Goal: Information Seeking & Learning: Compare options

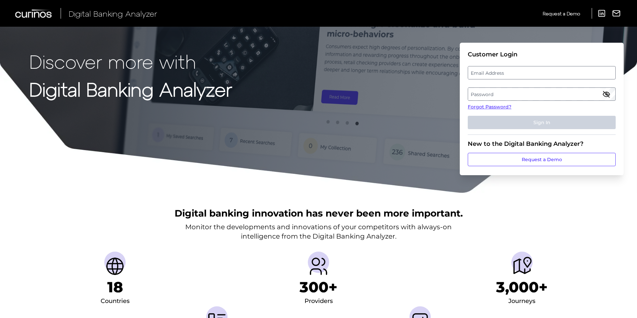
click at [542, 73] on label "Email Address" at bounding box center [541, 73] width 147 height 12
click at [542, 73] on input "email" at bounding box center [542, 72] width 148 height 13
click at [542, 73] on input "Email Address" at bounding box center [542, 72] width 148 height 13
type input "[PERSON_NAME][EMAIL_ADDRESS][PERSON_NAME][DOMAIN_NAME]"
click at [528, 93] on label "Password" at bounding box center [541, 94] width 147 height 12
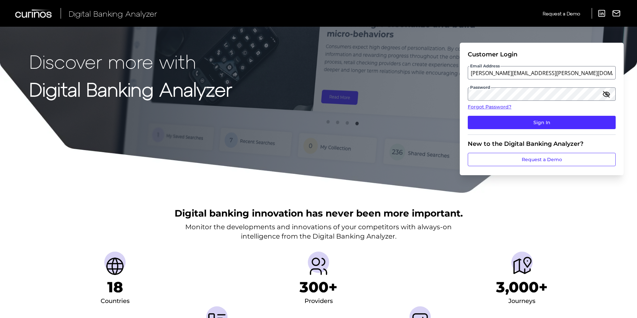
click at [606, 94] on icon "button" at bounding box center [607, 94] width 8 height 8
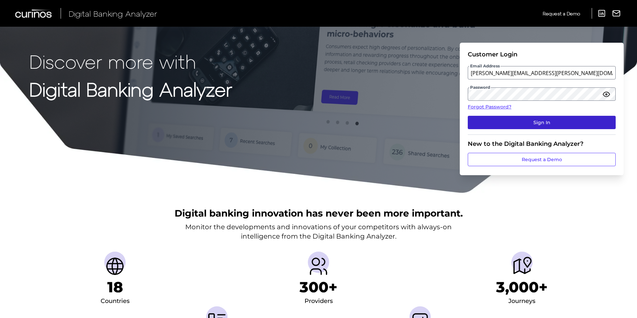
click at [588, 119] on button "Sign In" at bounding box center [542, 122] width 148 height 13
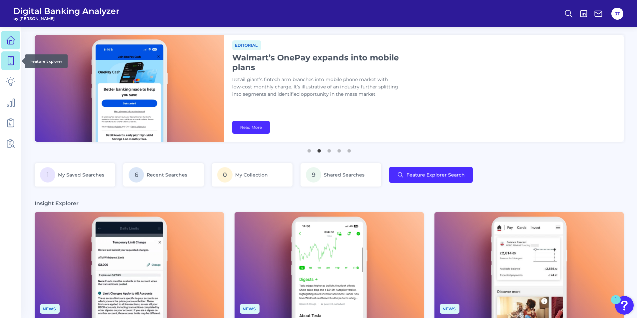
click at [6, 63] on link at bounding box center [10, 60] width 19 height 19
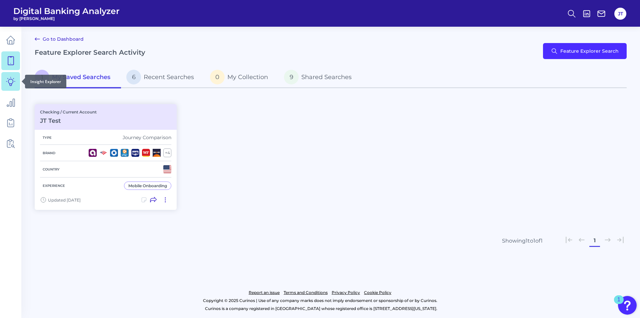
click at [10, 84] on icon at bounding box center [10, 81] width 9 height 9
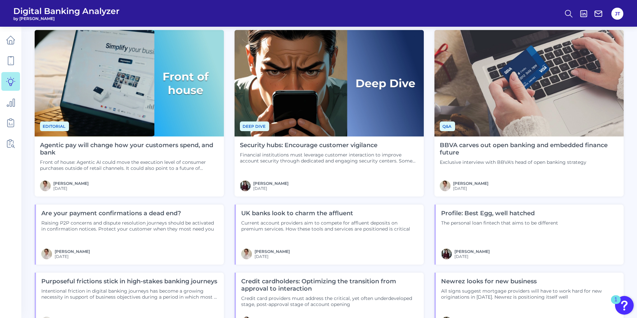
scroll to position [500, 0]
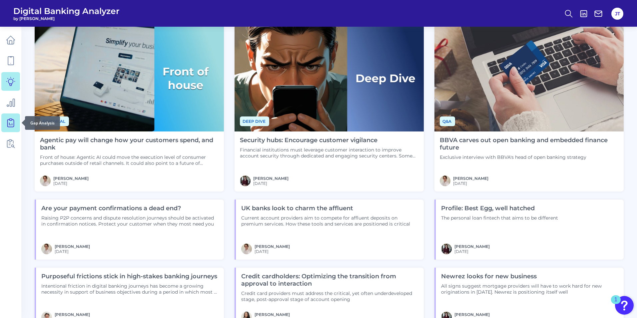
click at [16, 116] on link at bounding box center [10, 122] width 19 height 19
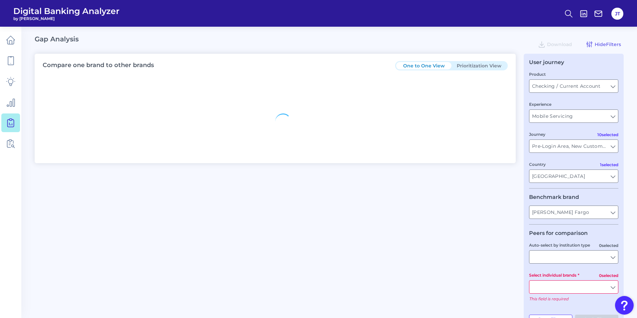
type input "All Countries"
type input "All Journeys"
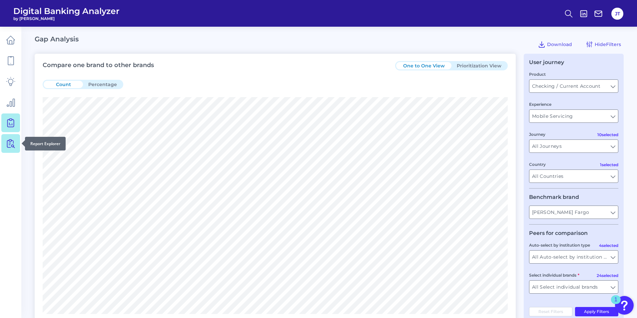
click at [15, 140] on link at bounding box center [10, 143] width 19 height 19
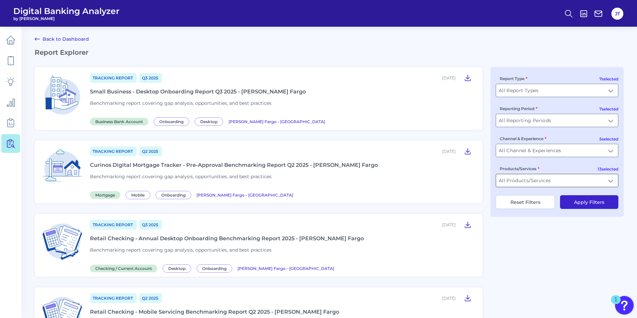
click at [541, 183] on input "All Products/Services" at bounding box center [557, 180] width 122 height 13
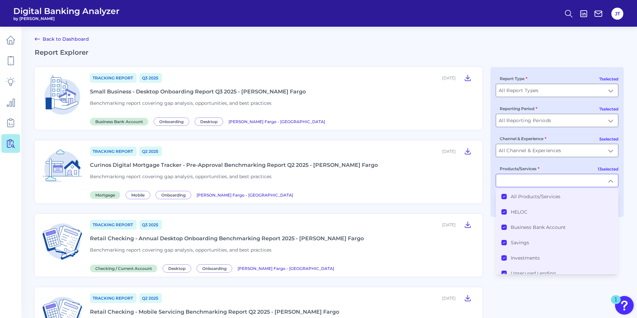
click at [474, 143] on article "Tracking Report Q2 [DATE], 2025 Curinos Digital Mortgage Tracker - Pre-Approval…" at bounding box center [259, 171] width 448 height 63
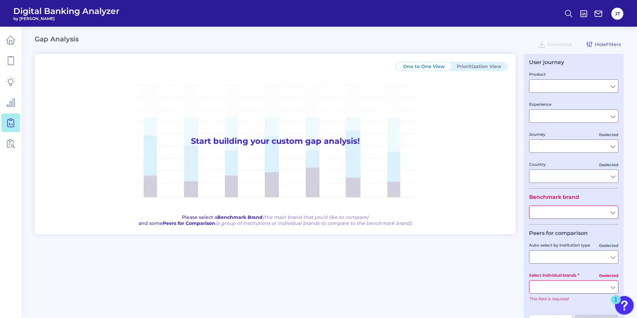
type input "Checking / Current Account"
type input "Mobile Servicing"
type input "Pre-Login Area, New Customer Onboarding, Login & Authentication, Accounts and t…"
type input "[GEOGRAPHIC_DATA]"
type input "[PERSON_NAME] Fargo"
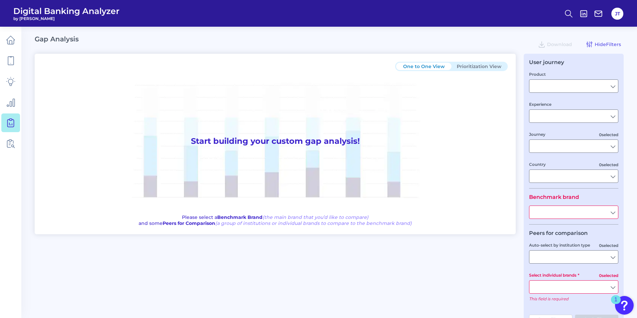
type input "All Select individual brands"
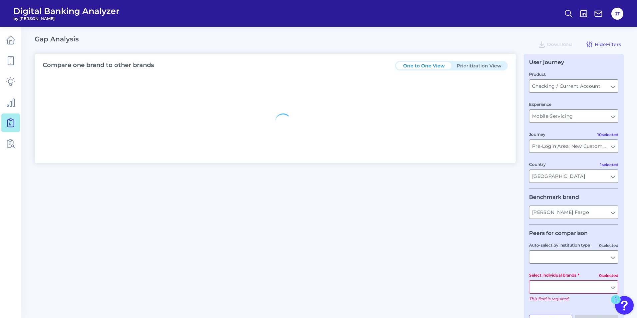
type input "All Countries"
type input "All Journeys"
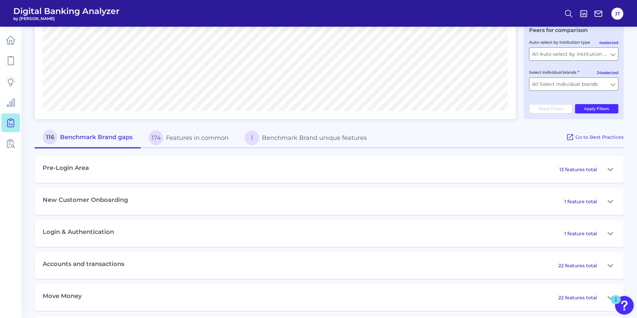
scroll to position [267, 0]
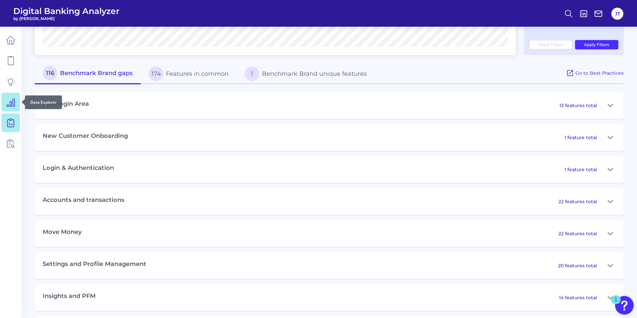
click at [7, 104] on icon at bounding box center [10, 101] width 9 height 9
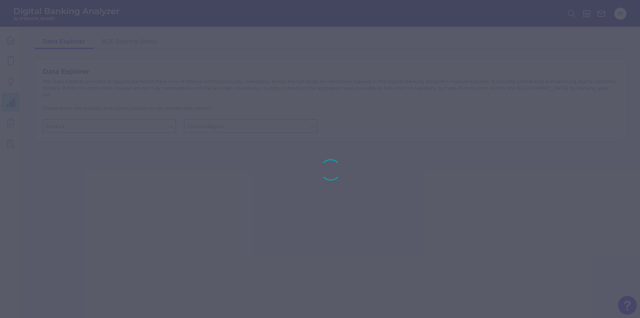
type input "Business Bank Account"
type input "[GEOGRAPHIC_DATA]"
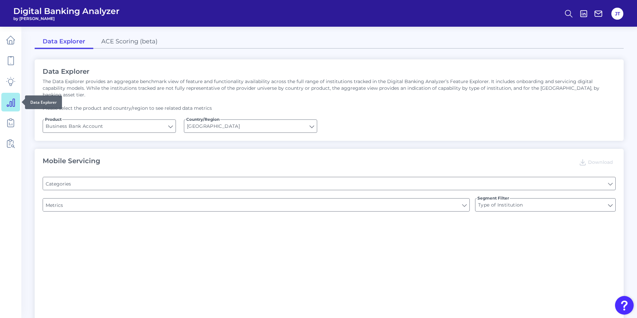
type input "Pre-login Features"
type input "Channel"
type input "Login"
type input "Upon opening the app are users immediately prompted to use Touch/Face ID to log…"
type input "Can you apply for the PRODUCT as a new to brand customer on ANY digital channel?"
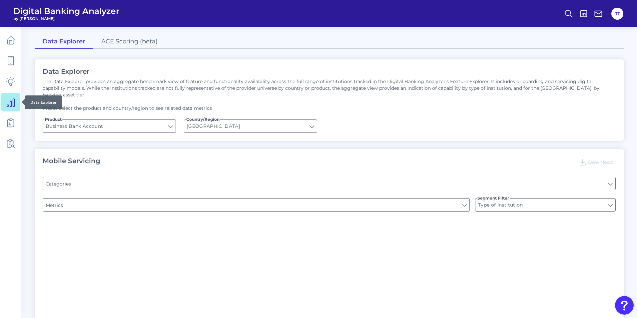
type input "Does it offer third-party single sign on?"
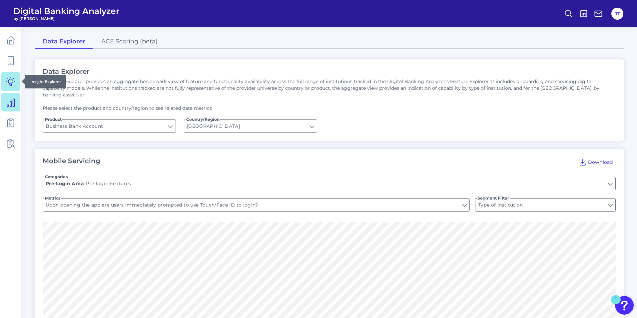
click at [10, 80] on icon at bounding box center [10, 81] width 9 height 9
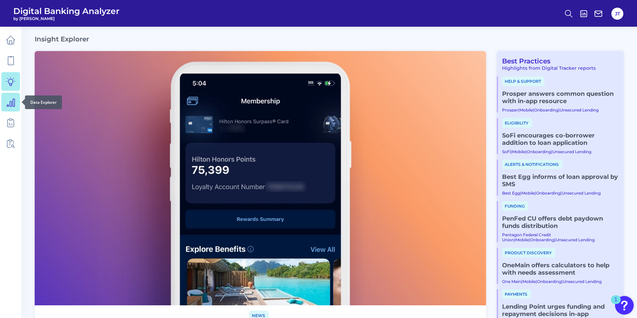
click at [13, 99] on icon at bounding box center [11, 103] width 8 height 8
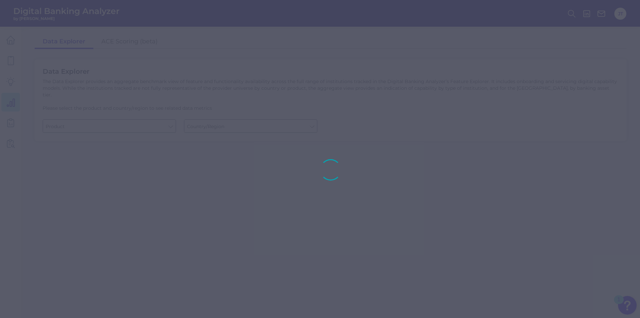
type input "Business Bank Account"
type input "[GEOGRAPHIC_DATA]"
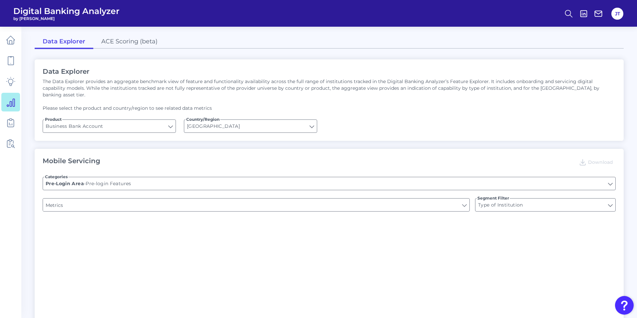
type input "Can you apply for the PRODUCT as a new to brand customer on ANY digital channel?"
type input "Upon opening the app are users immediately prompted to use Touch/Face ID to log…"
type input "Does it offer third-party single sign on?"
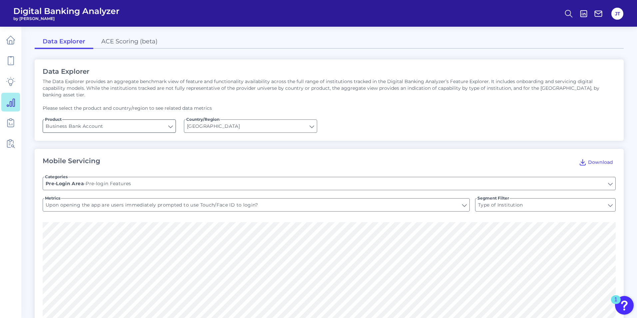
click at [158, 120] on input "Business Bank Account" at bounding box center [109, 126] width 133 height 13
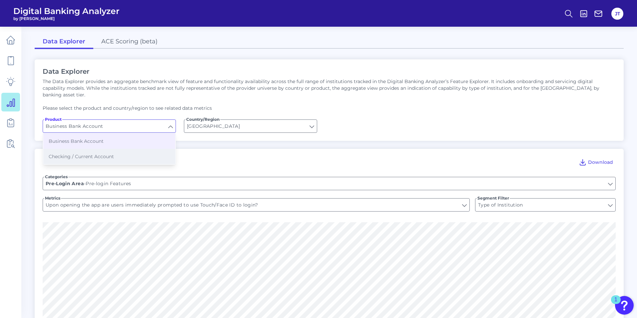
click at [146, 149] on button "Checking / Current Account" at bounding box center [109, 156] width 132 height 15
type input "Checking / Current Account"
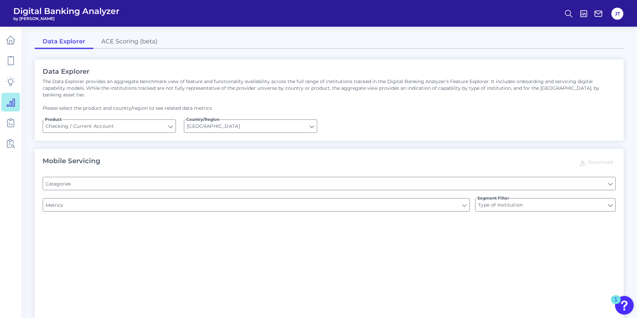
type input "Pre-login Features"
type input "Channel"
type input "Online Banking Registration"
type input "Upon opening the app are users immediately prompted to use Touch/Face ID to log…"
type input "END-TO-END JOURNEY: Can you apply for the PRODUCT as a new to brand customer on…"
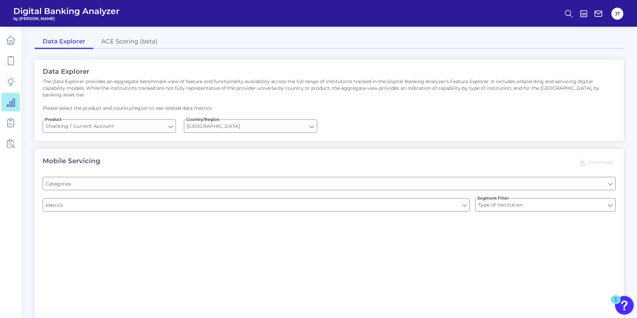
type input "Can you register for online banking?"
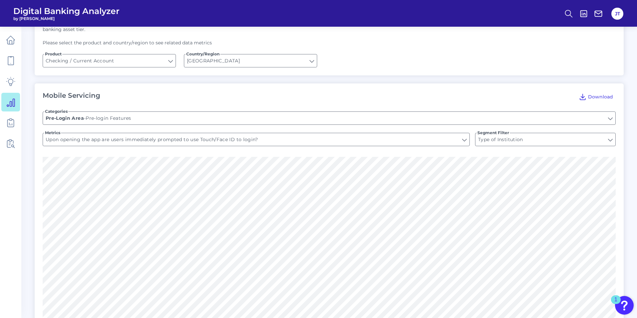
scroll to position [67, 0]
click at [161, 135] on input "Upon opening the app are users immediately prompted to use Touch/Face ID to log…" at bounding box center [256, 138] width 427 height 13
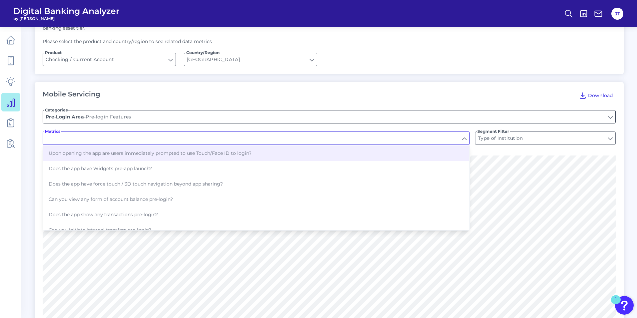
click at [154, 110] on input "Pre-login Features" at bounding box center [329, 116] width 573 height 13
type input "Upon opening the app are users immediately prompted to use Touch/Face ID to log…"
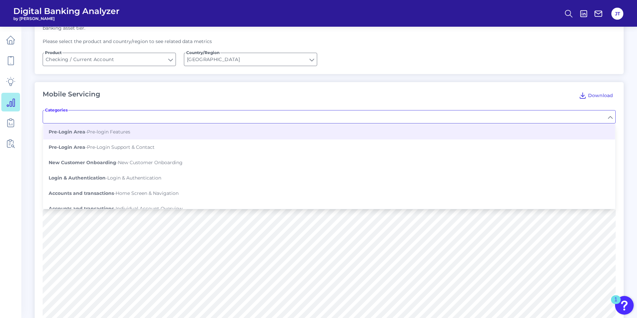
click at [163, 91] on div "Mobile Servicing Download" at bounding box center [329, 95] width 573 height 11
type input "Pre-login Features"
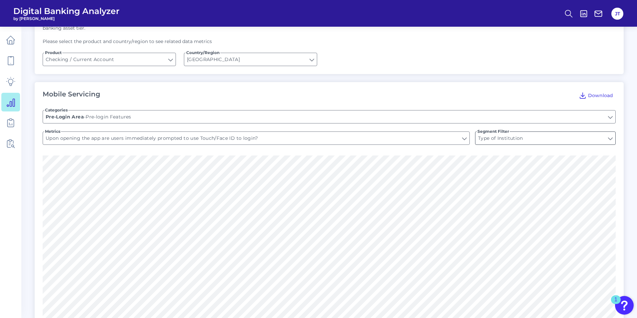
click at [488, 132] on input "Type of Institution" at bounding box center [546, 138] width 140 height 13
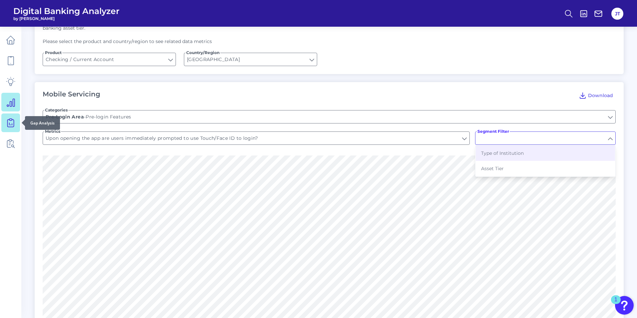
click at [8, 124] on icon at bounding box center [10, 122] width 6 height 7
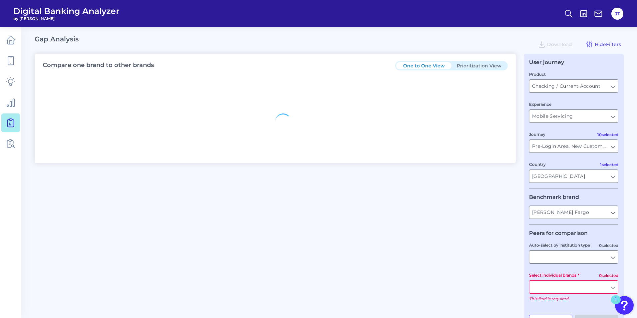
type input "All Countries"
type input "All Journeys"
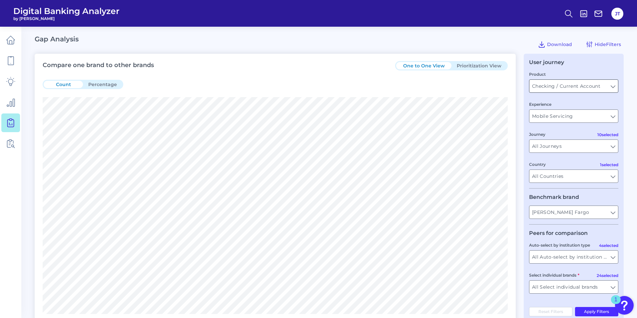
click at [579, 87] on input "Checking / Current Account" at bounding box center [574, 86] width 89 height 13
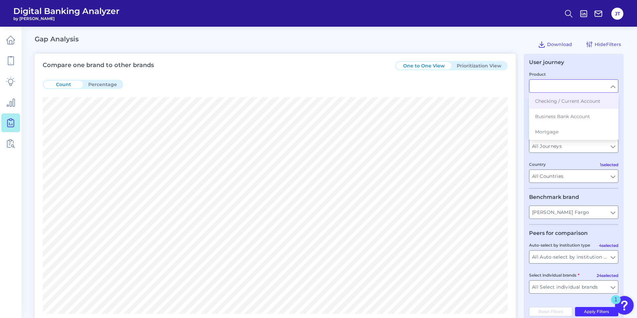
click at [588, 65] on div "User journey Product Checking / Current Account Business Bank Account Mortgage …" at bounding box center [574, 188] width 100 height 268
type input "Checking / Current Account"
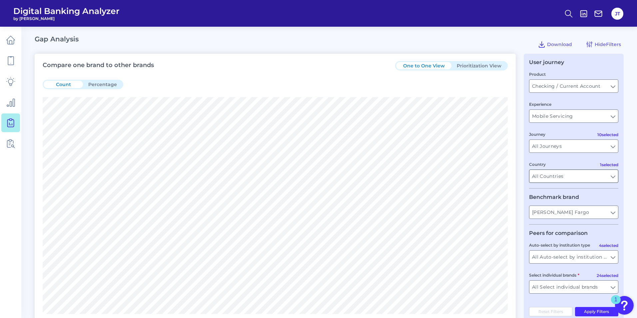
click at [560, 172] on input "All Countries" at bounding box center [574, 176] width 89 height 13
click at [539, 192] on button "Select all countries" at bounding box center [574, 190] width 88 height 15
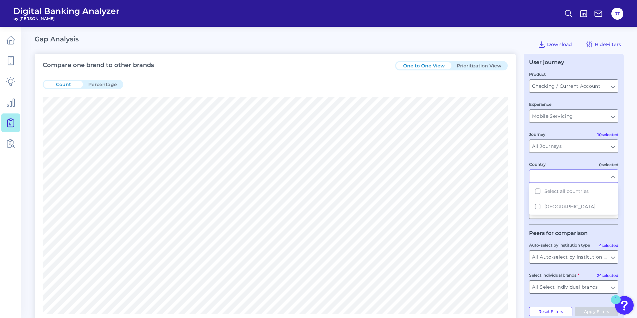
click at [547, 159] on fieldset "Product Checking / Current Account Checking / Current Account Experience Mobile…" at bounding box center [573, 130] width 89 height 118
click at [547, 174] on input "Country" at bounding box center [574, 176] width 89 height 13
click at [539, 205] on button "[GEOGRAPHIC_DATA]" at bounding box center [574, 206] width 88 height 15
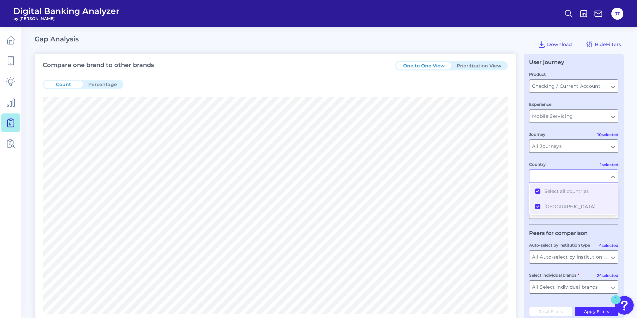
click at [581, 148] on input "All Journeys" at bounding box center [574, 146] width 89 height 13
type input "All Countries"
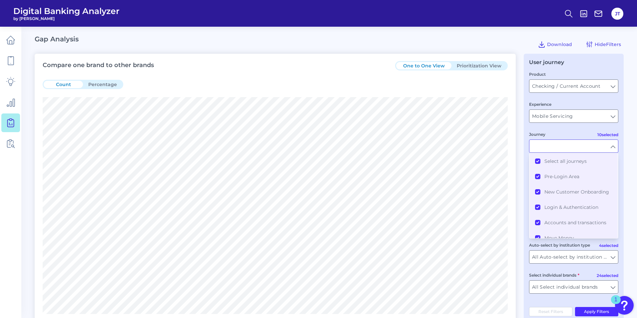
type input "All Journeys"
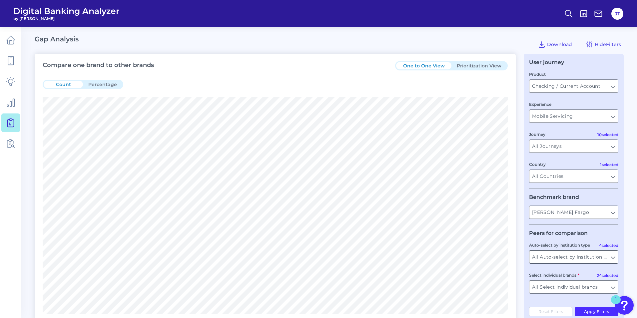
click at [612, 254] on input "All Auto-select by institution types" at bounding box center [574, 256] width 89 height 13
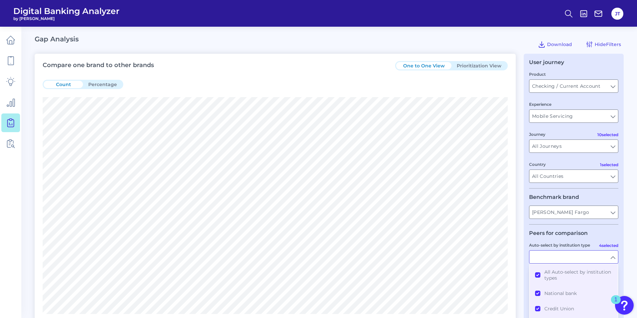
click at [558, 226] on form "Product Checking / Current Account Checking / Current Account Experience Mobile…" at bounding box center [573, 185] width 89 height 228
type input "All Auto-select by institution types"
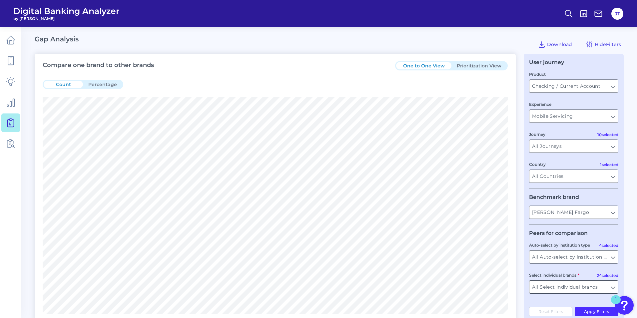
click at [559, 284] on input "All Select individual brands" at bounding box center [574, 286] width 89 height 13
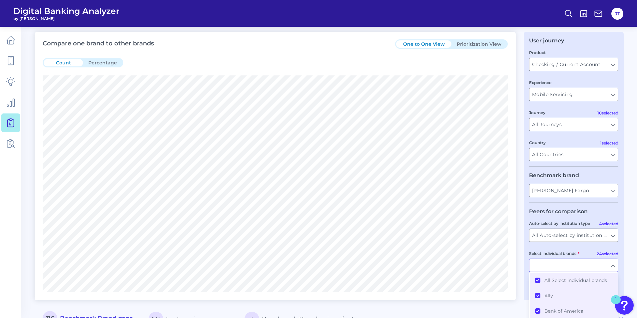
scroll to position [33, 0]
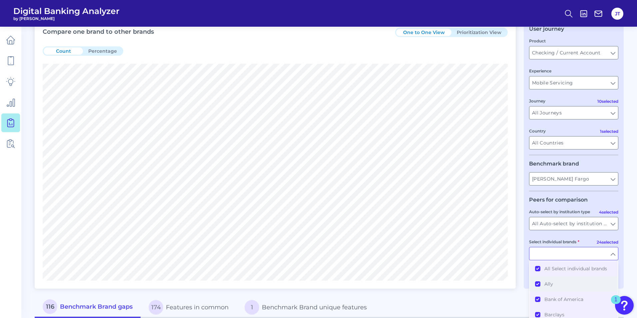
click at [551, 283] on span "Ally" at bounding box center [549, 284] width 9 height 6
click at [539, 268] on button "All Select individual brands" at bounding box center [574, 268] width 88 height 15
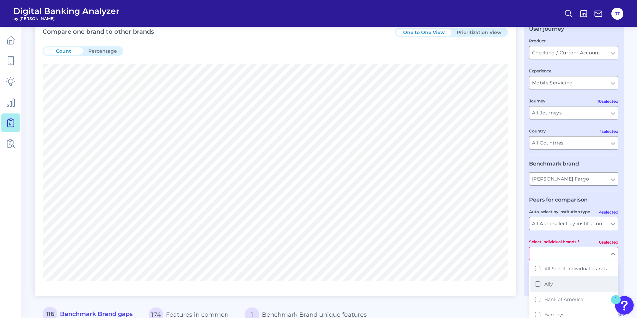
click at [538, 283] on button "Ally" at bounding box center [574, 283] width 88 height 15
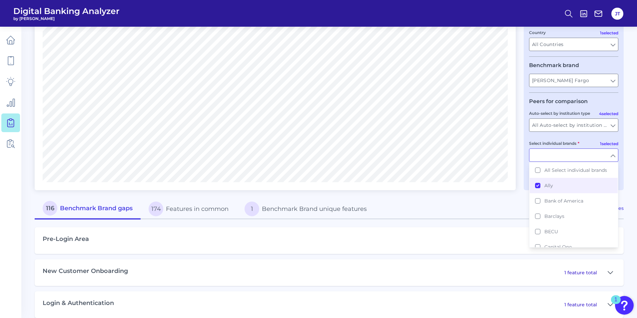
scroll to position [133, 0]
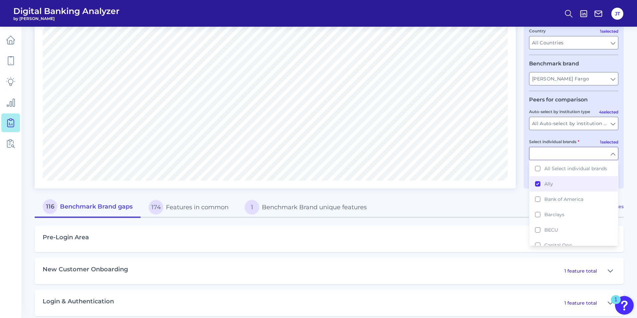
click at [483, 208] on div "116 Benchmark Brand gaps 174 Features in common 1 Benchmark Brand unique featur…" at bounding box center [301, 206] width 532 height 21
type input "Ally"
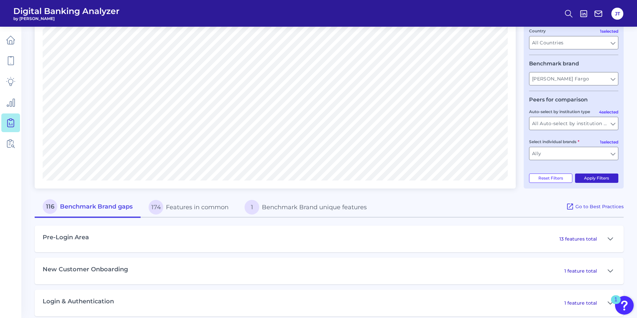
click at [598, 180] on button "Apply Filters" at bounding box center [597, 177] width 44 height 9
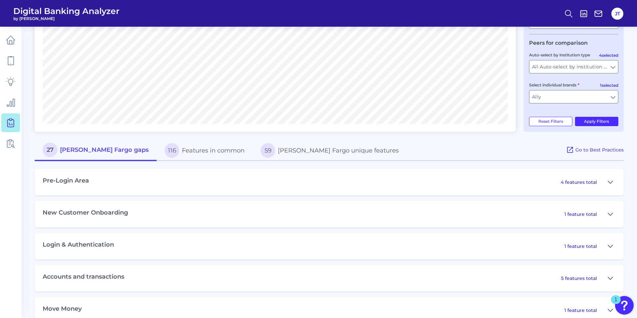
scroll to position [267, 0]
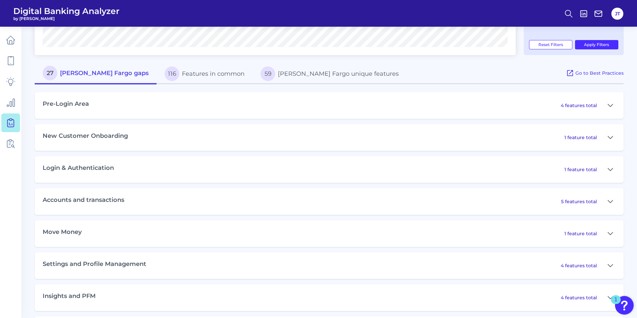
click at [79, 106] on h3 "Pre-Login Area" at bounding box center [66, 103] width 46 height 7
click at [66, 135] on h3 "New Customer Onboarding" at bounding box center [85, 135] width 85 height 7
click at [610, 136] on icon at bounding box center [610, 137] width 5 height 8
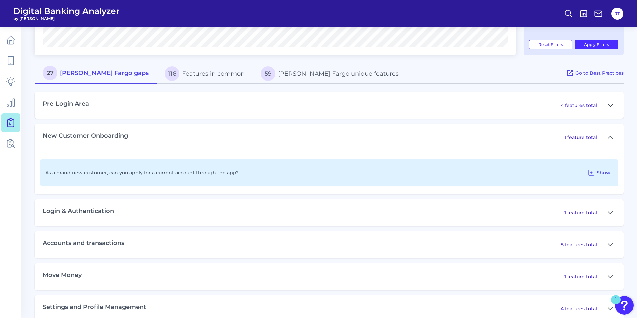
click at [614, 107] on button at bounding box center [610, 105] width 11 height 11
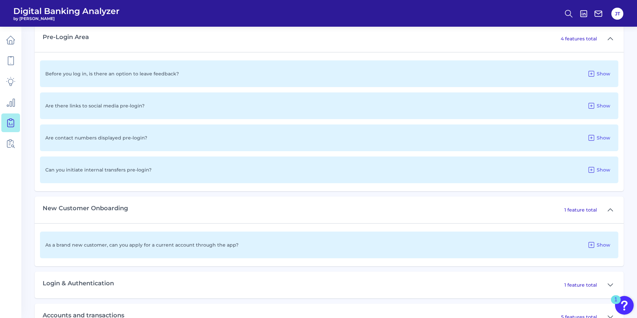
scroll to position [300, 0]
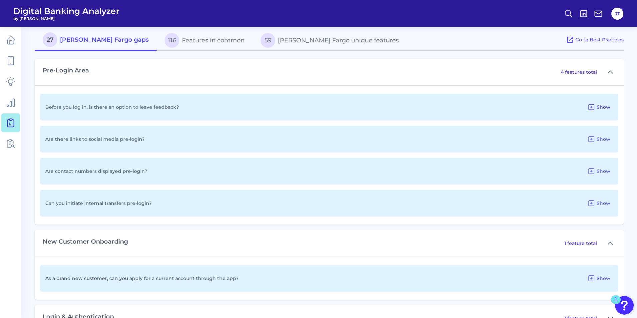
click at [596, 107] on button "Show" at bounding box center [599, 107] width 28 height 11
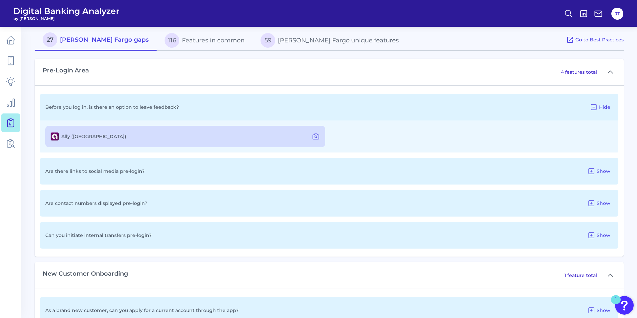
click at [596, 107] on icon at bounding box center [594, 107] width 8 height 8
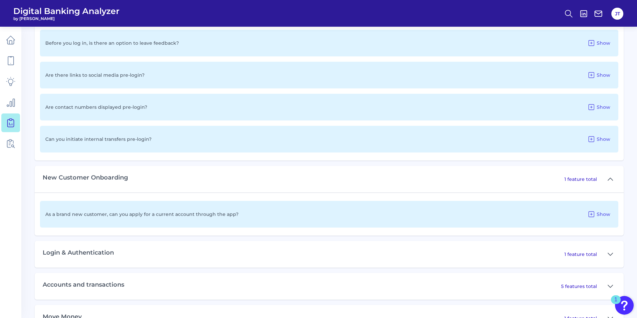
scroll to position [367, 0]
